Goal: Complete application form: Complete application form

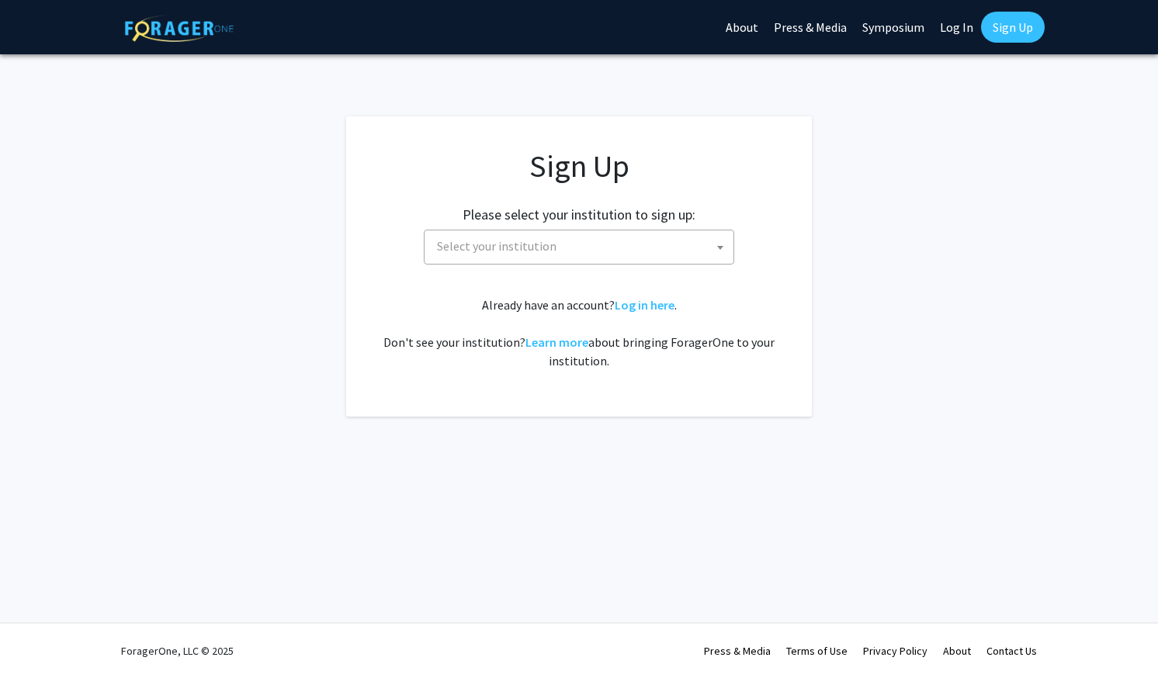
click at [470, 247] on span "Select your institution" at bounding box center [497, 246] width 120 height 16
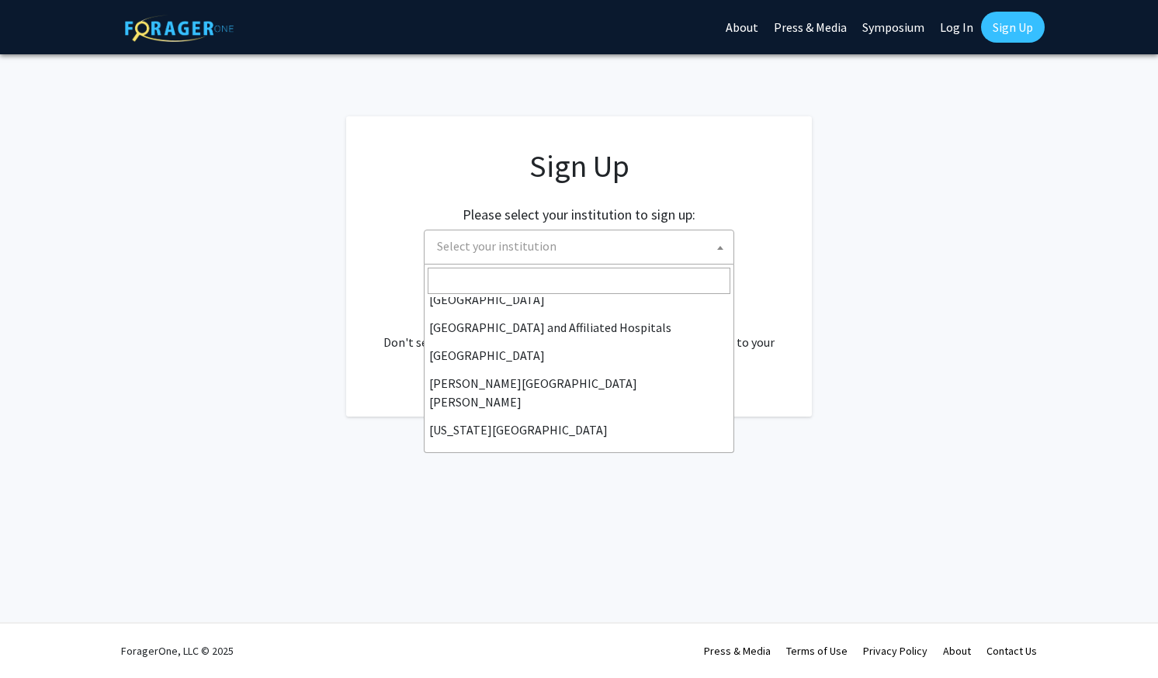
scroll to position [233, 0]
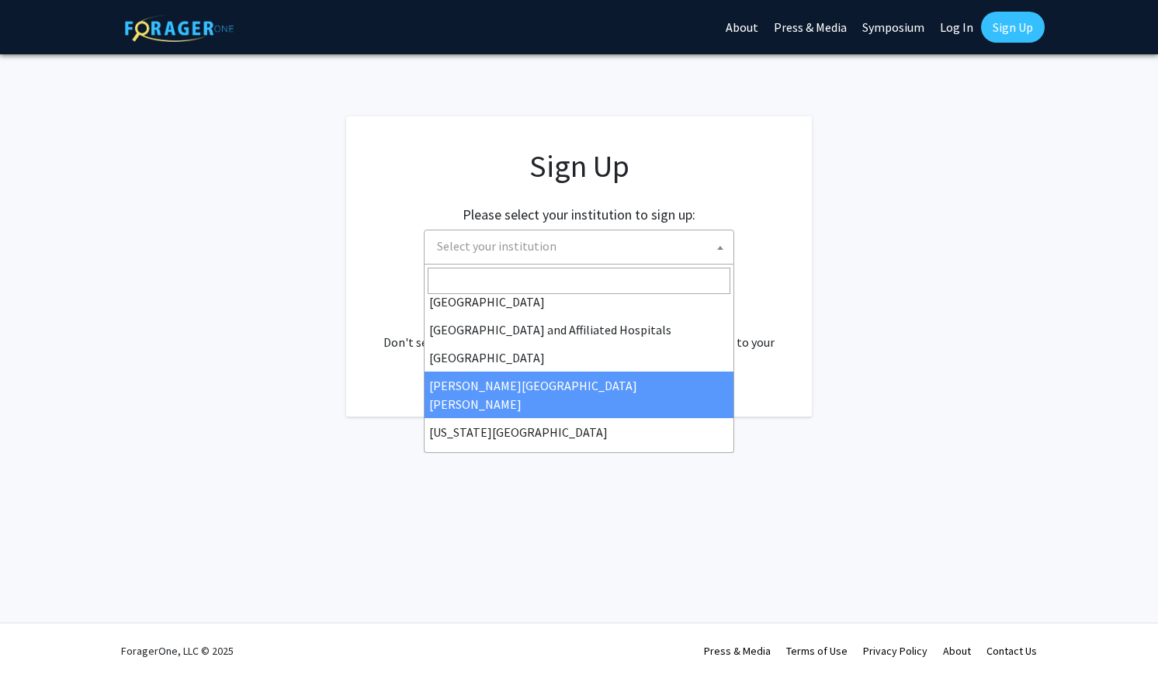
select select "1"
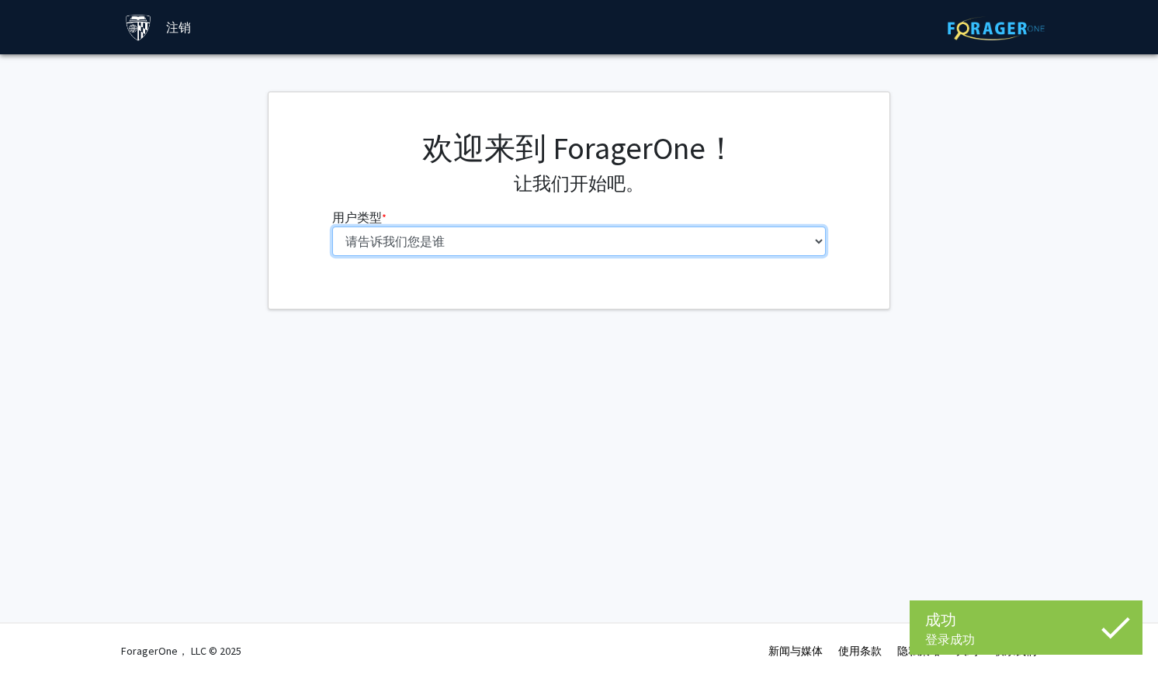
click at [440, 250] on select "请告诉我们您是谁 本科生 硕士研究生 博士生（博士、医学博士、医学博士、药学博士等） 博士后研究员/研究人员/住院医师/医学研究员 能力 行政人员" at bounding box center [579, 241] width 494 height 29
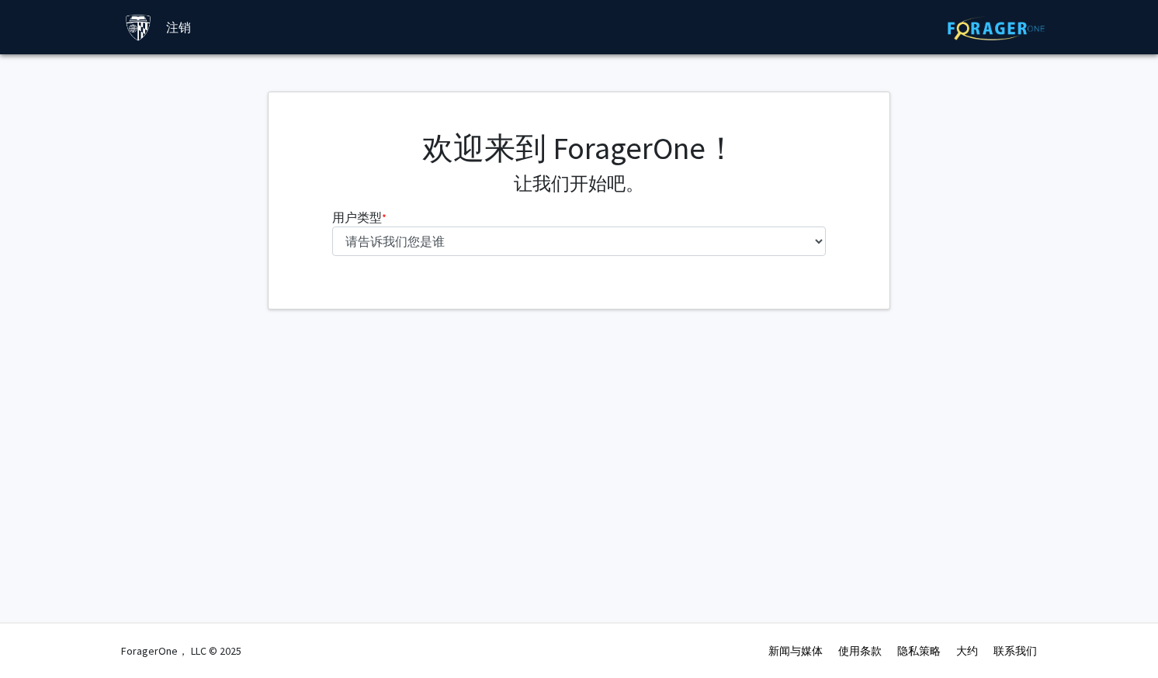
click at [345, 417] on div "跳过导航 注销 Complete your profile × To continue, you need to make sure you've fille…" at bounding box center [579, 339] width 1158 height 678
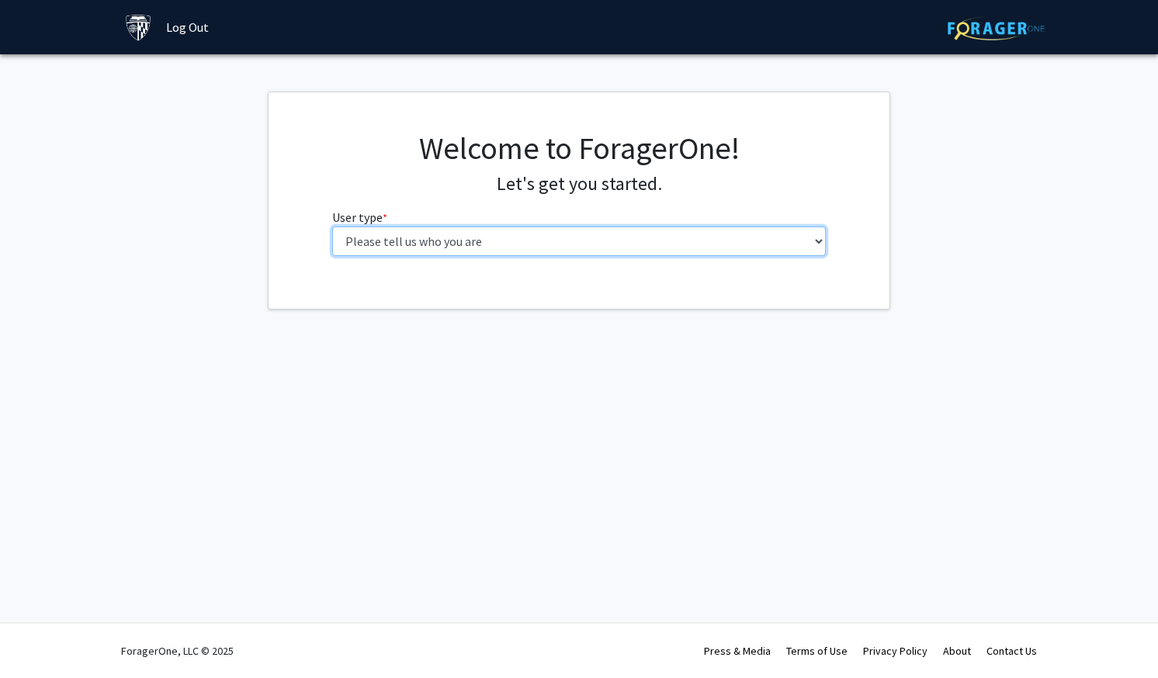
click at [501, 234] on select "Please tell us who you are Undergraduate Student Master's Student Doctoral Cand…" at bounding box center [579, 241] width 494 height 29
select select "3: doc"
click at [332, 227] on select "Please tell us who you are Undergraduate Student Master's Student Doctoral Cand…" at bounding box center [579, 241] width 494 height 29
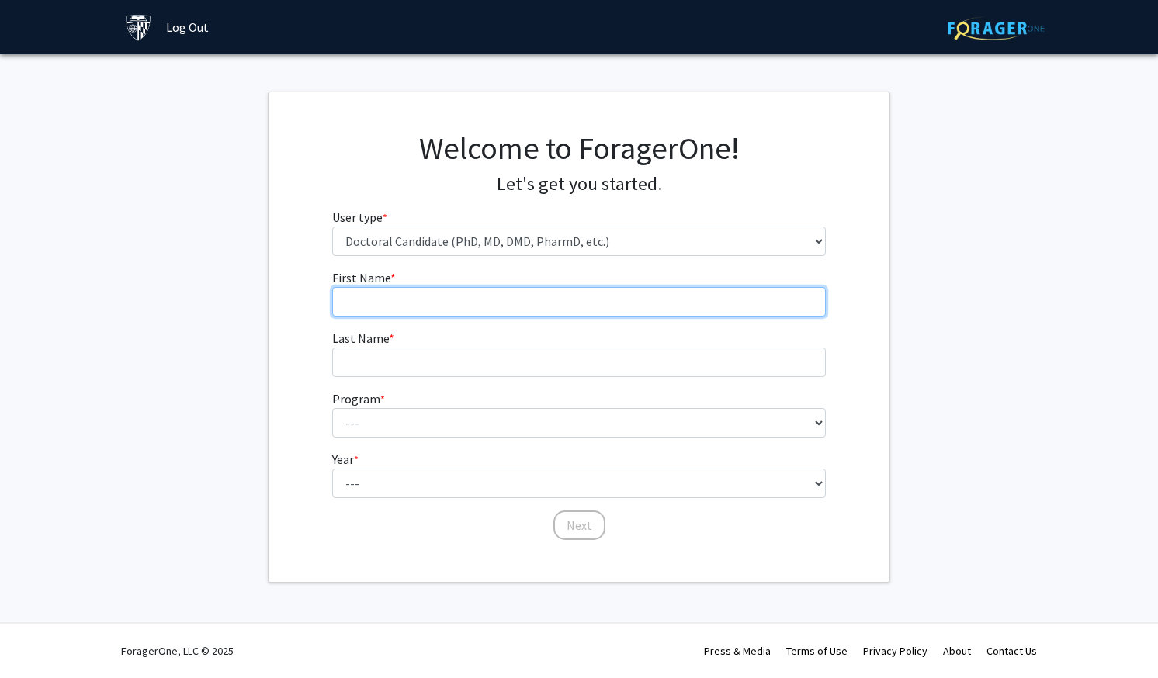
click at [452, 304] on input "First Name * required" at bounding box center [579, 301] width 494 height 29
type input "Yijun"
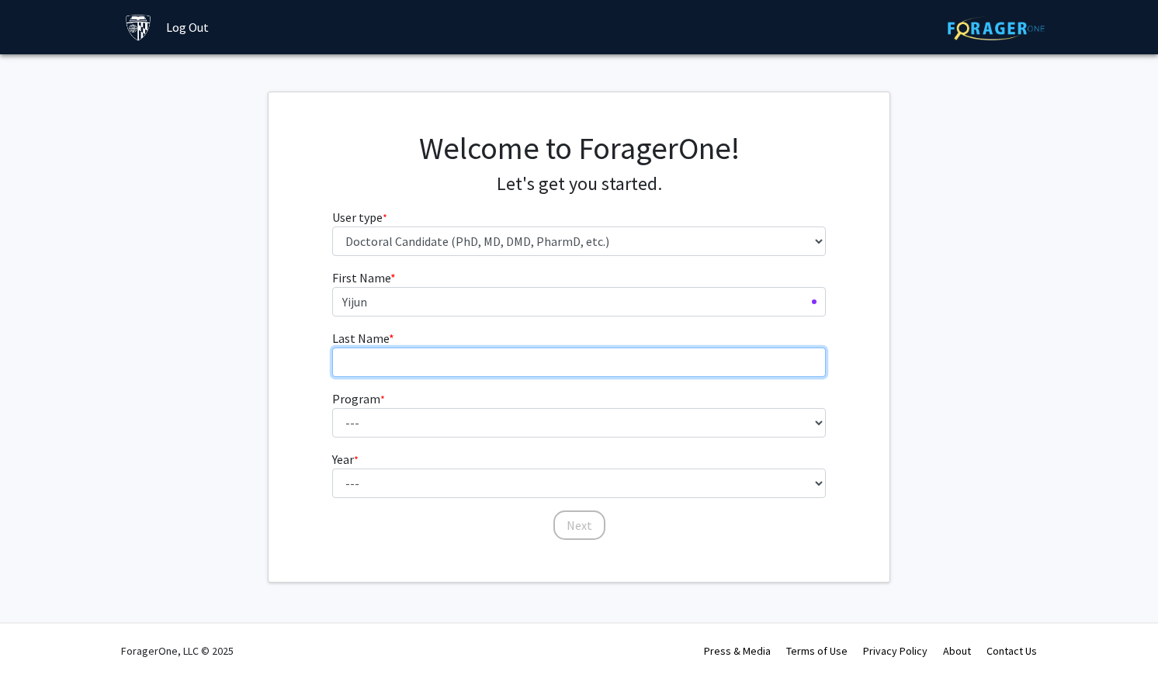
click at [408, 357] on input "Last Name * required" at bounding box center [579, 362] width 494 height 29
type input "[PERSON_NAME]"
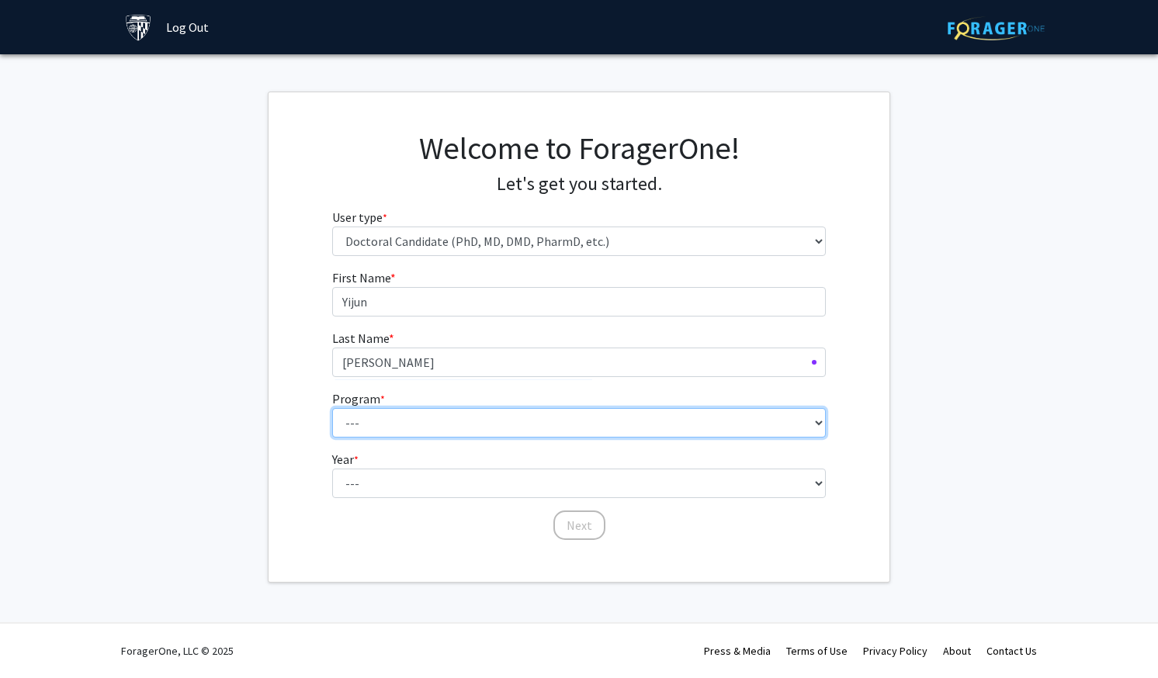
click at [462, 418] on select "--- Adult-Gerontological Acute Care Nurse Practitioner Adult-Gerontological Cri…" at bounding box center [579, 422] width 494 height 29
select select "39: 42"
click at [332, 408] on select "--- Adult-Gerontological Acute Care Nurse Practitioner Adult-Gerontological Cri…" at bounding box center [579, 422] width 494 height 29
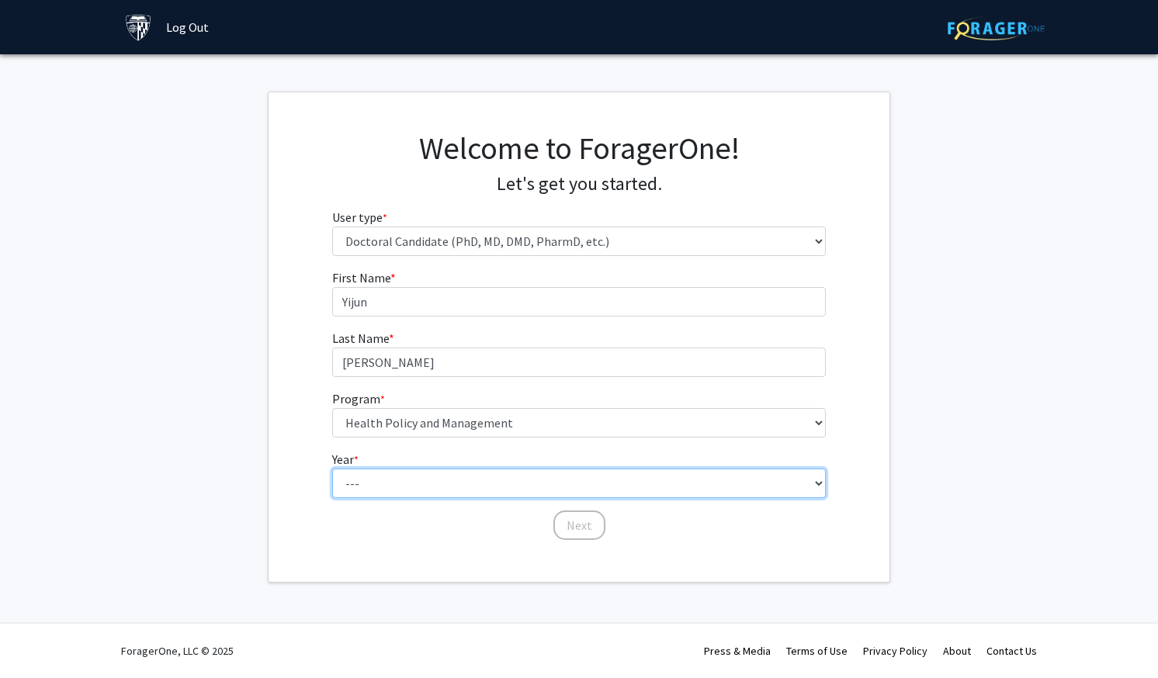
click at [366, 476] on select "--- First Year Second Year Third Year Fourth Year Fifth Year Sixth Year Seventh…" at bounding box center [579, 483] width 494 height 29
select select "1: first_year"
click at [332, 469] on select "--- First Year Second Year Third Year Fourth Year Fifth Year Sixth Year Seventh…" at bounding box center [579, 483] width 494 height 29
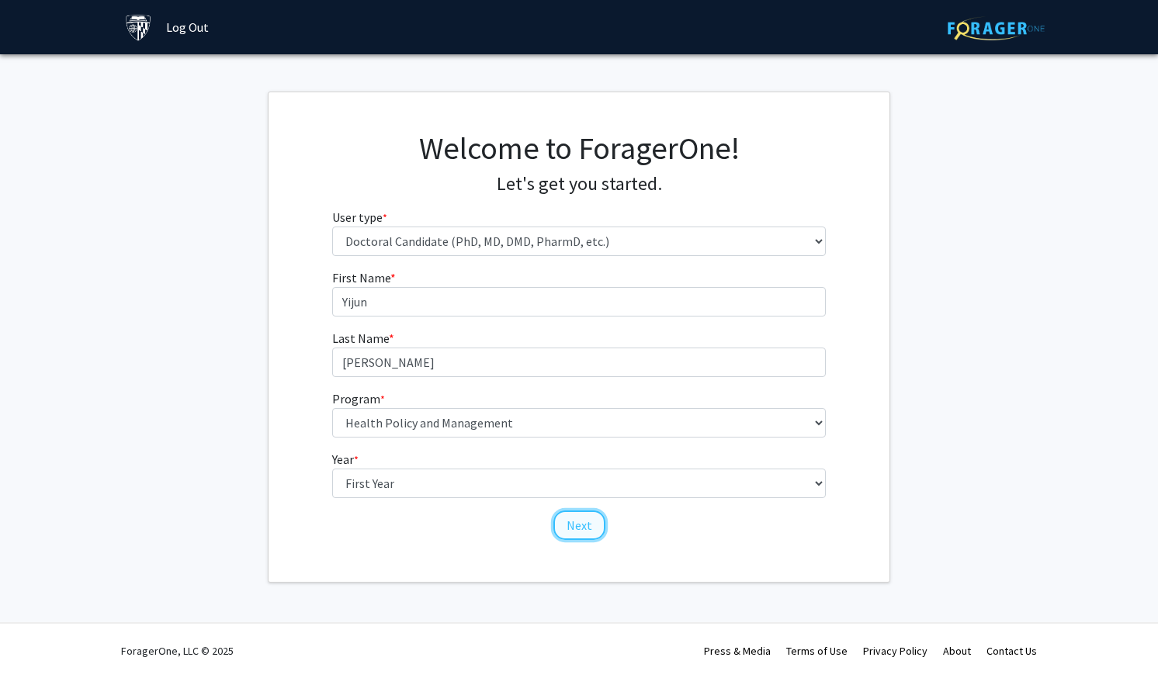
click at [598, 522] on button "Next" at bounding box center [579, 525] width 52 height 29
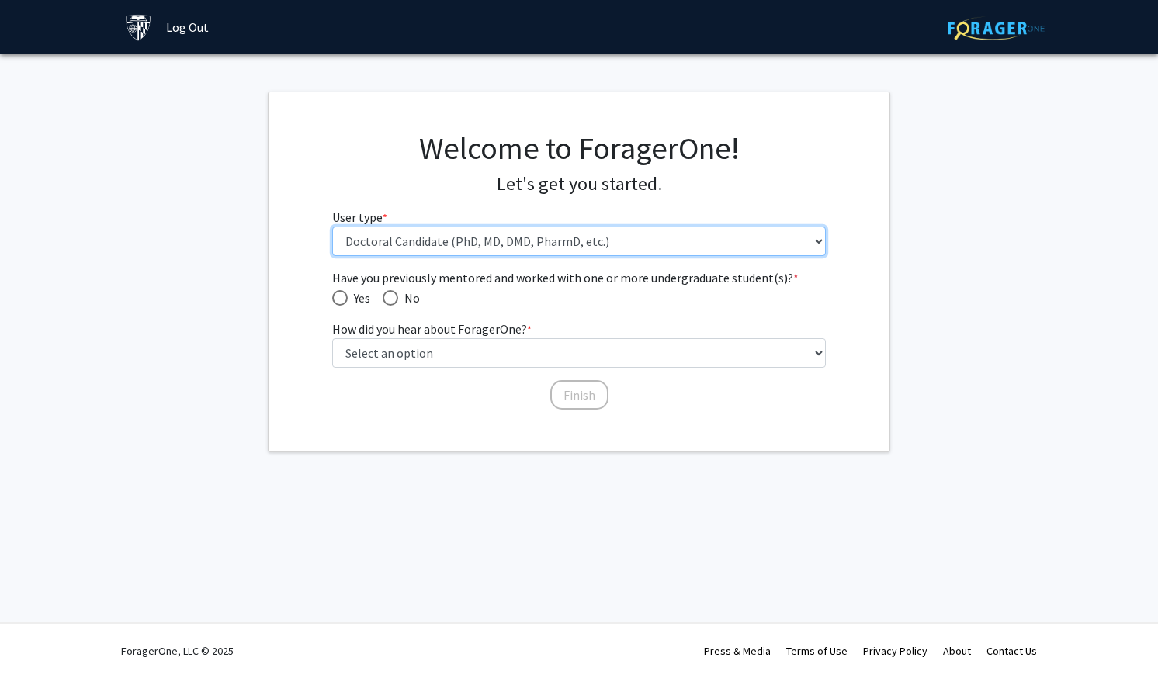
click at [411, 234] on select "Please tell us who you are Undergraduate Student Master's Student Doctoral Cand…" at bounding box center [579, 241] width 494 height 29
click at [405, 248] on select "Please tell us who you are Undergraduate Student Master's Student Doctoral Cand…" at bounding box center [579, 241] width 494 height 29
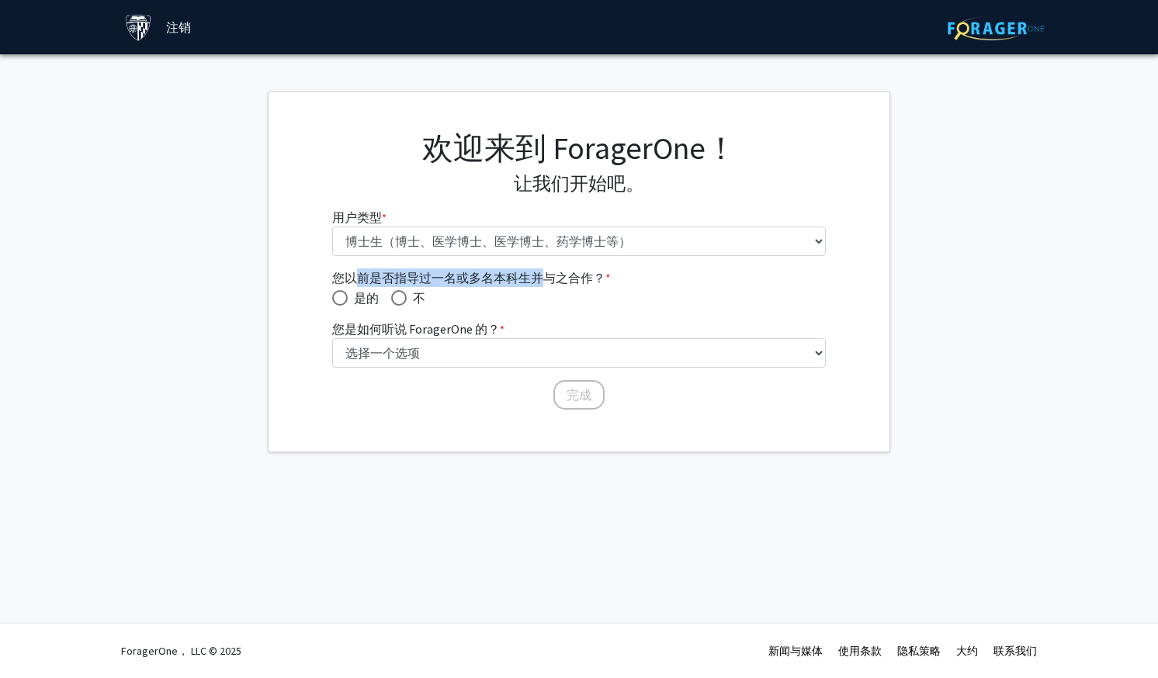
drag, startPoint x: 355, startPoint y: 277, endPoint x: 538, endPoint y: 280, distance: 183.2
click at [538, 280] on font "您以前是否指导过一名或多名本科生并与之合作？" at bounding box center [468, 278] width 273 height 16
click at [416, 296] on font "不" at bounding box center [419, 298] width 12 height 16
click at [407, 296] on input "不" at bounding box center [399, 298] width 16 height 16
radio input "true"
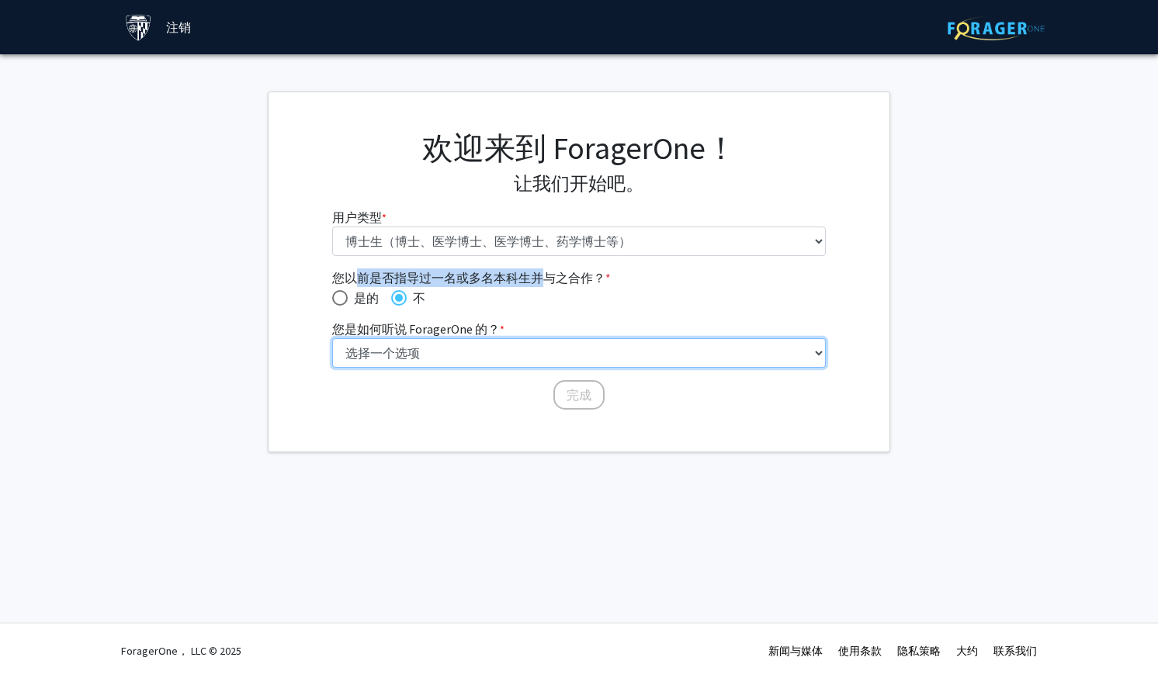
click at [419, 350] on select "选择一个选项 同龄人/学生推荐 教职员工推荐 大学网站 大学电子邮件或时事通讯 其他" at bounding box center [579, 352] width 494 height 29
select select "3: university_website"
click at [332, 338] on select "选择一个选项 同龄人/学生推荐 教职员工推荐 大学网站 大学电子邮件或时事通讯 其他" at bounding box center [579, 352] width 494 height 29
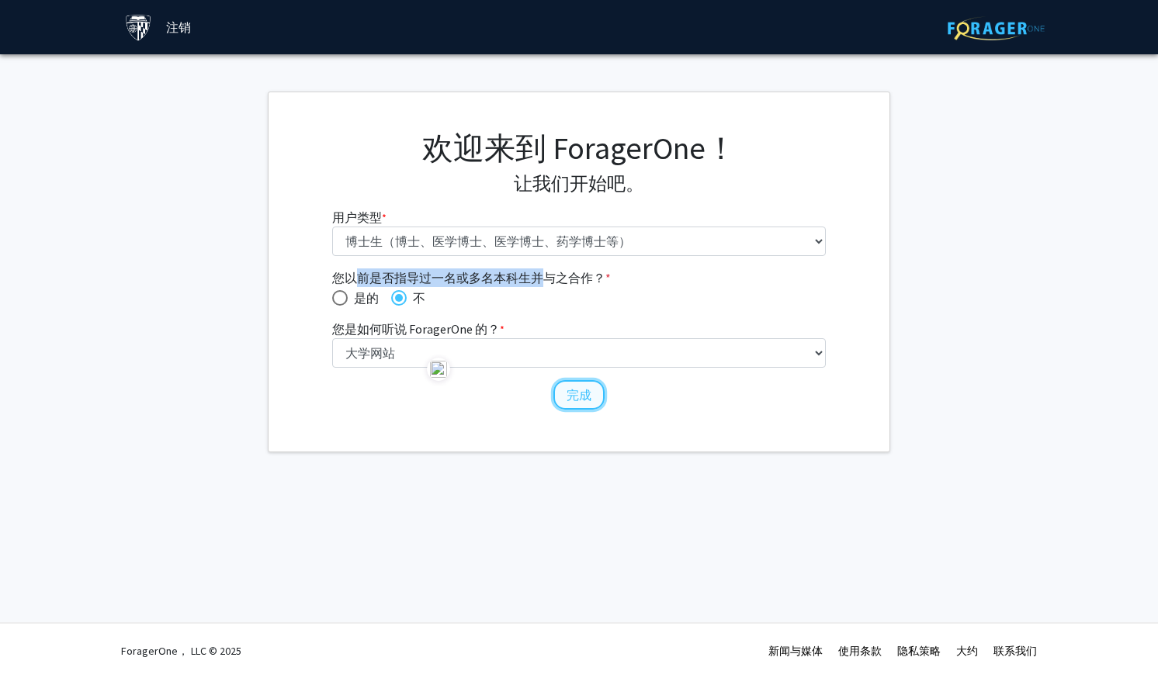
click at [592, 396] on button "完成" at bounding box center [578, 394] width 51 height 29
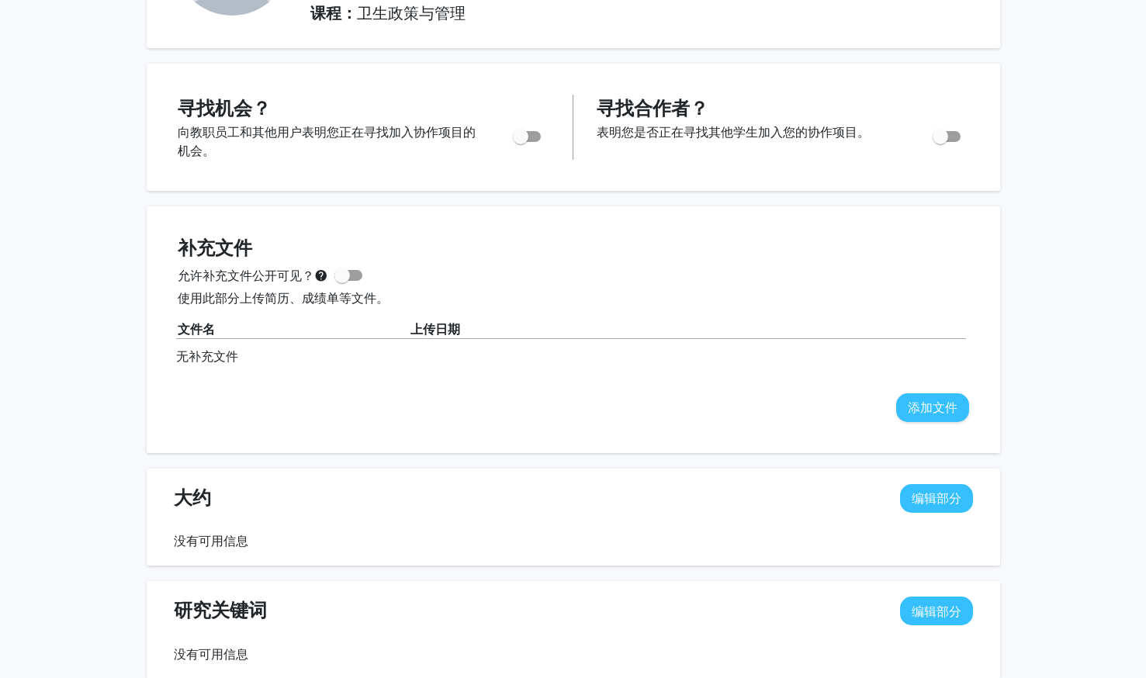
scroll to position [233, 0]
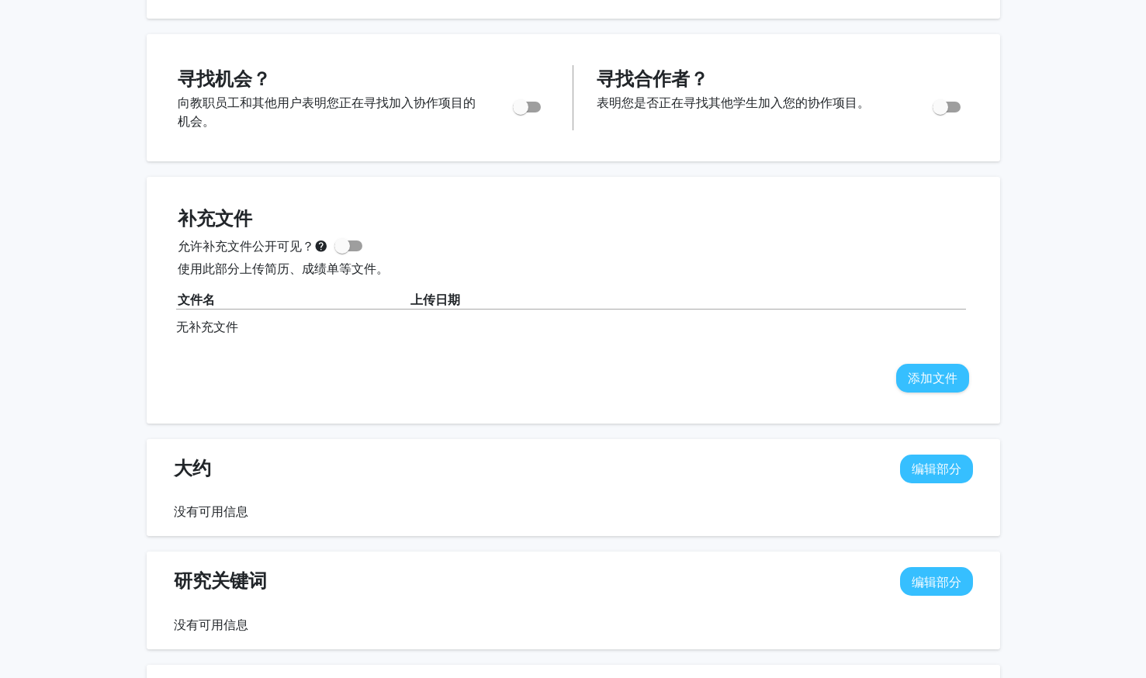
click at [941, 111] on span "切换" at bounding box center [941, 107] width 16 height 16
click at [941, 113] on input "您想收到其他学生与您合作的请求吗？" at bounding box center [940, 113] width 1 height 1
checkbox input "true"
click at [532, 103] on span "切换" at bounding box center [527, 107] width 28 height 11
click at [521, 113] on input "您是否正在积极寻找机会？" at bounding box center [520, 113] width 1 height 1
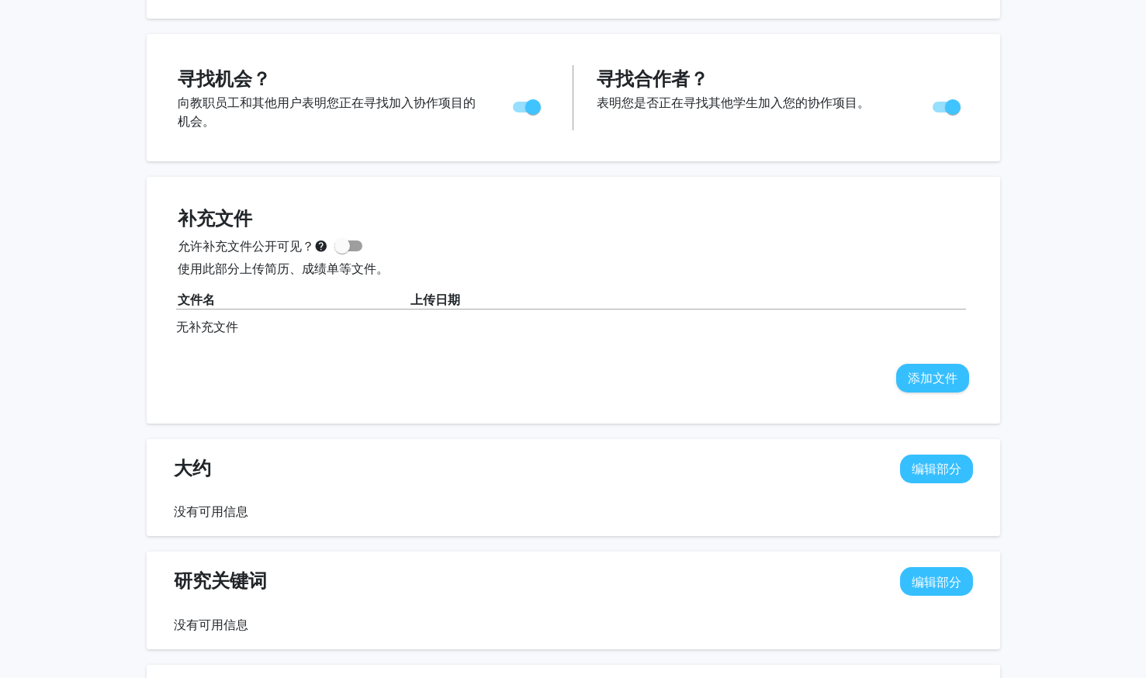
checkbox input "false"
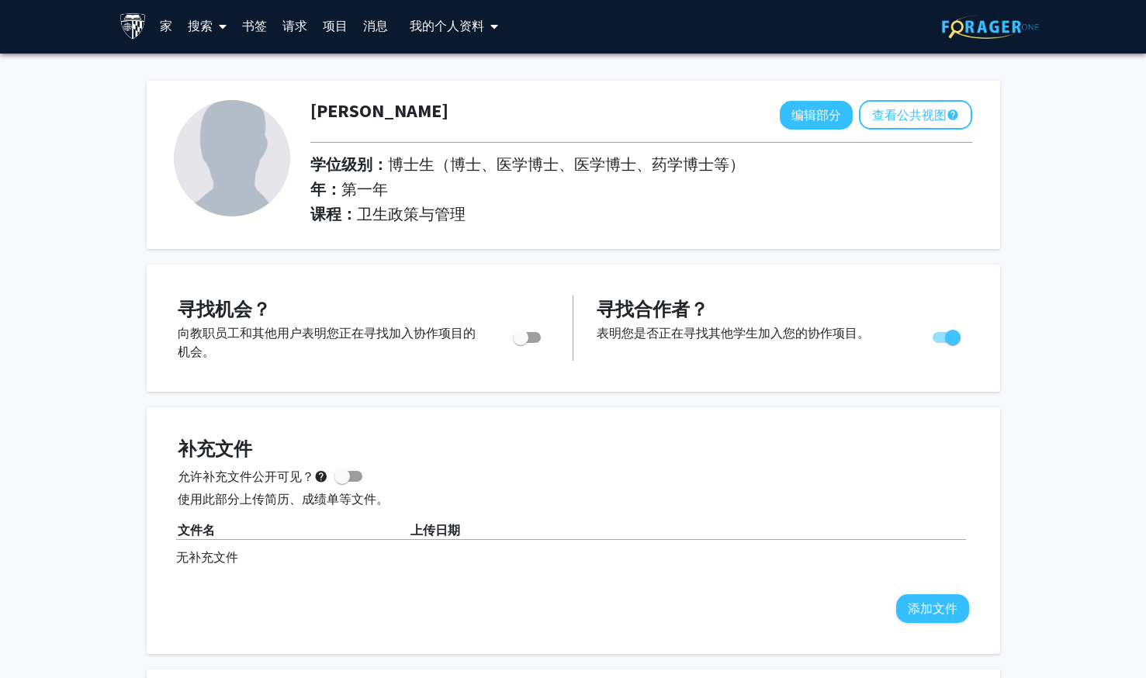
scroll to position [0, 0]
